Goal: Check status: Check status

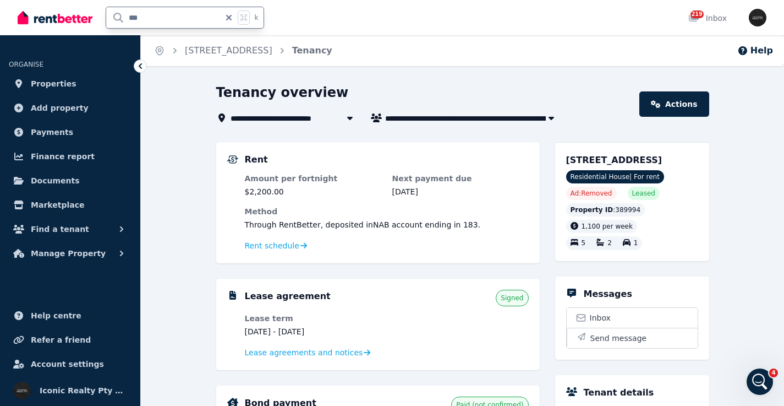
type input "****"
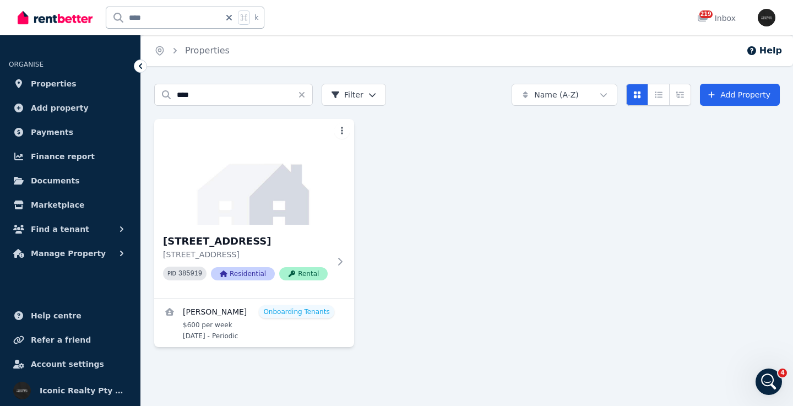
click at [261, 196] on img at bounding box center [254, 172] width 200 height 106
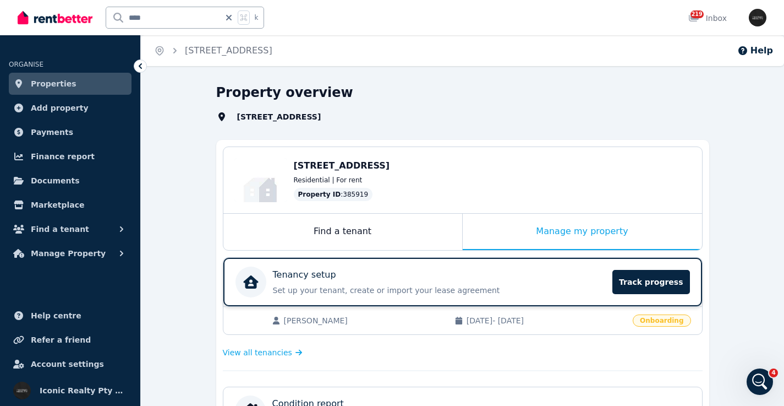
click at [493, 272] on div "Tenancy setup" at bounding box center [440, 274] width 334 height 13
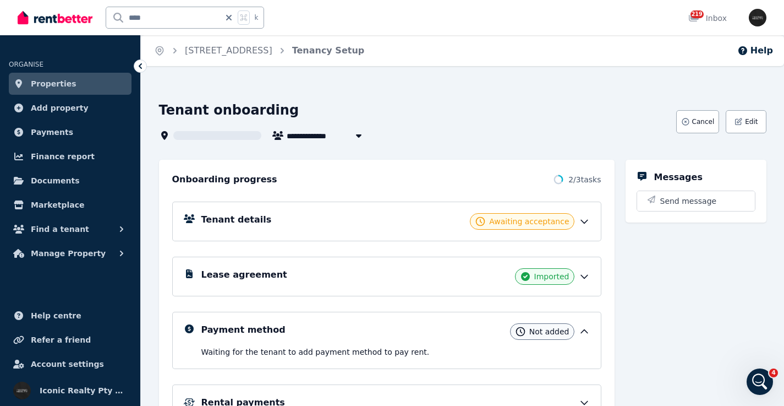
click at [347, 216] on div "Tenant details Awaiting acceptance" at bounding box center [395, 221] width 389 height 17
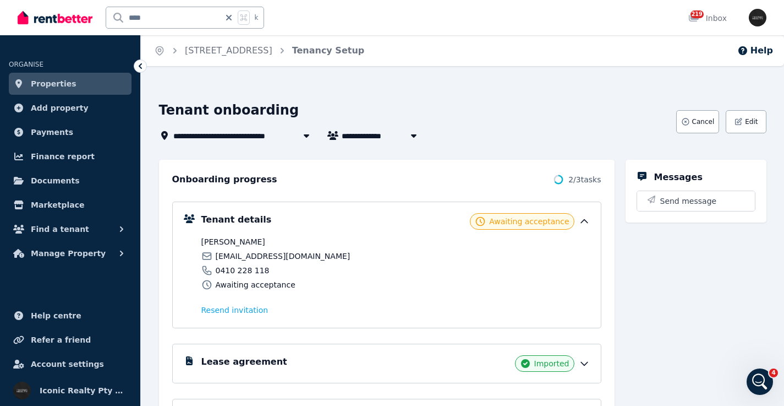
click at [357, 357] on div "Lease agreement Imported" at bounding box center [395, 363] width 389 height 17
click at [302, 371] on div "Lease agreement Imported" at bounding box center [395, 363] width 389 height 17
click at [352, 370] on div "Lease agreement Imported" at bounding box center [395, 363] width 389 height 17
